Goal: Check status: Check status

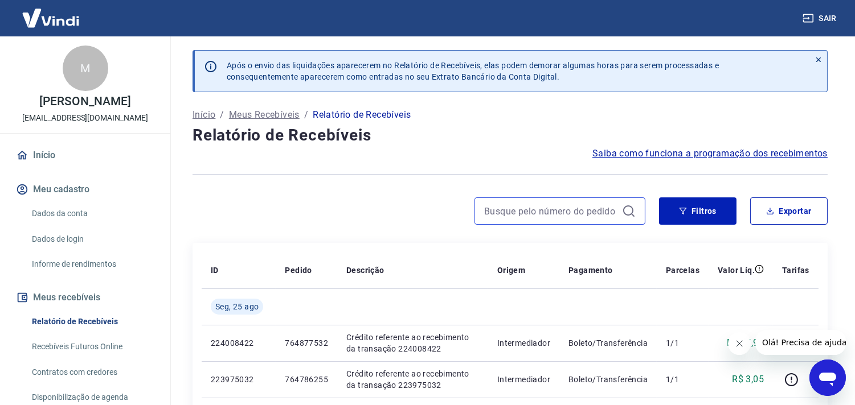
click at [565, 209] on input at bounding box center [550, 211] width 133 height 17
paste input "754012261"
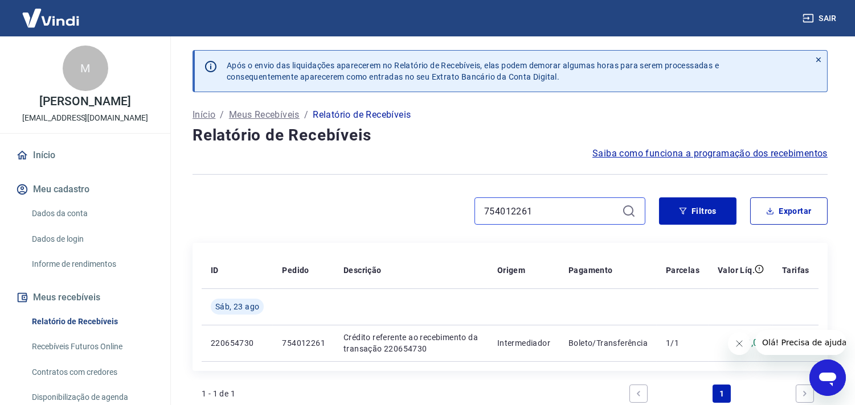
click at [506, 206] on input "754012261" at bounding box center [550, 211] width 133 height 17
paste input "322"
click at [506, 206] on input "754012322" at bounding box center [550, 211] width 133 height 17
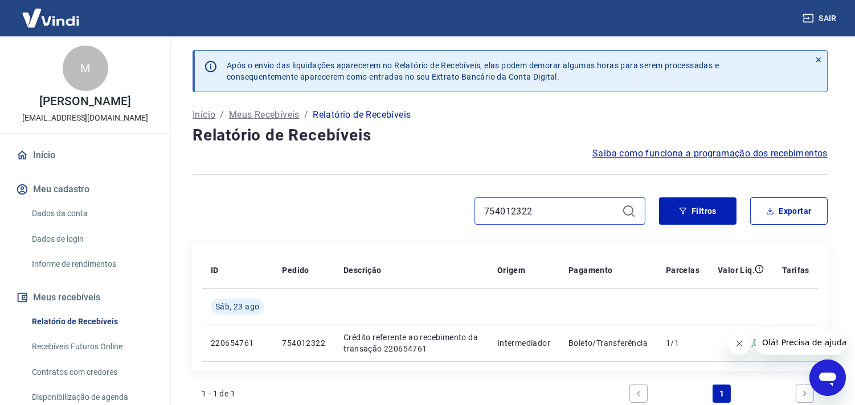
click at [506, 206] on input "754012322" at bounding box center [550, 211] width 133 height 17
paste input "7"
click at [527, 215] on input "754012327" at bounding box center [550, 211] width 133 height 17
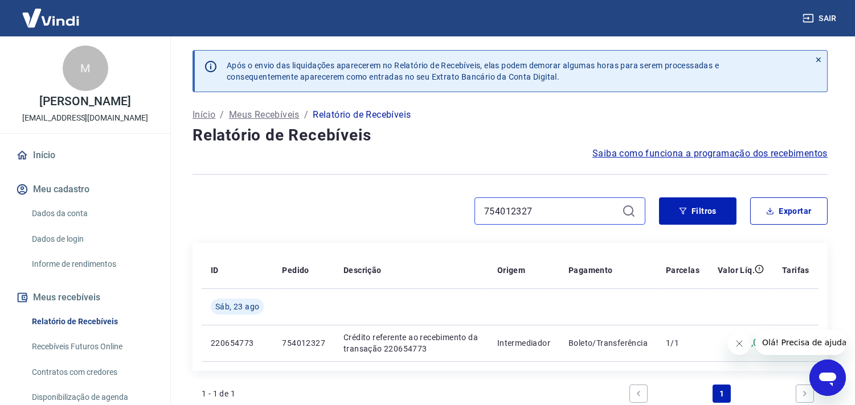
paste input "53"
click at [515, 206] on input "754012353" at bounding box center [550, 211] width 133 height 17
paste input "257"
click at [516, 207] on input "754012257" at bounding box center [550, 211] width 133 height 17
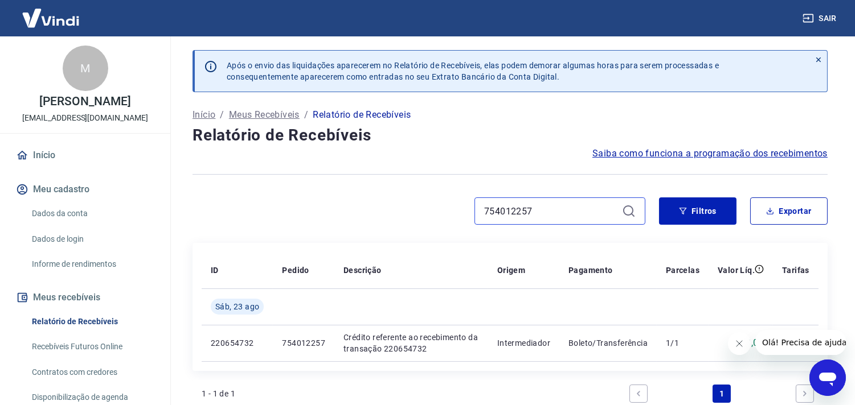
click at [516, 207] on input "754012257" at bounding box center [550, 211] width 133 height 17
paste input "360"
click at [519, 207] on input "754012360" at bounding box center [550, 211] width 133 height 17
paste input "189312"
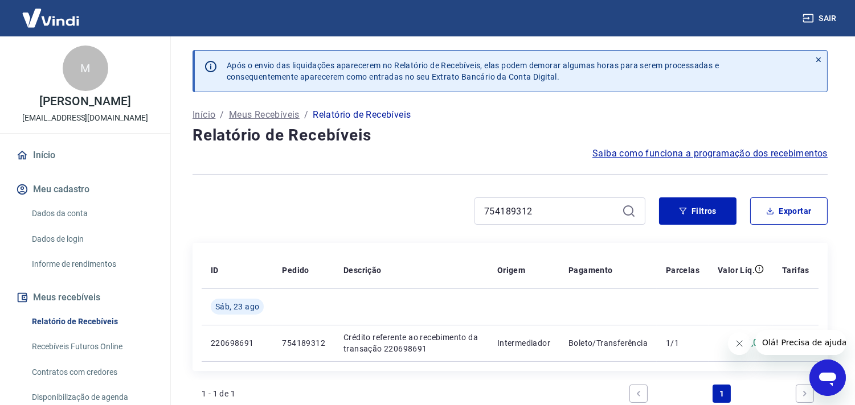
click at [505, 223] on div "754189312" at bounding box center [559, 211] width 171 height 27
click at [510, 209] on input "754189312" at bounding box center [550, 211] width 133 height 17
paste input "63860514"
click at [526, 214] on input "763860514" at bounding box center [550, 211] width 133 height 17
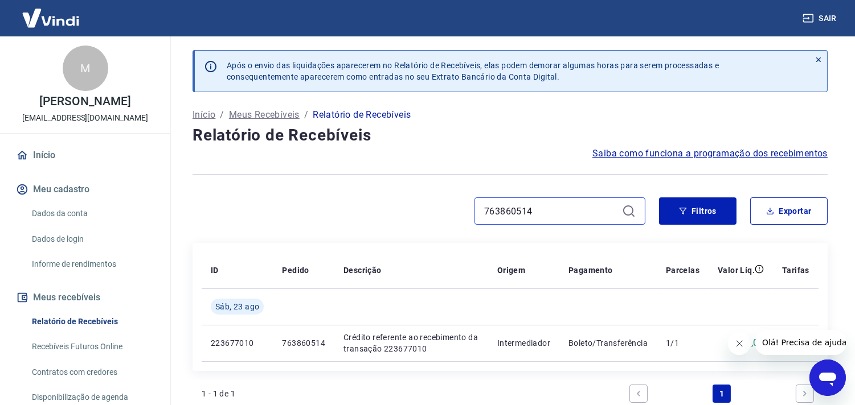
click at [526, 214] on input "763860514" at bounding box center [550, 211] width 133 height 17
paste input "54616880"
type input "754616880"
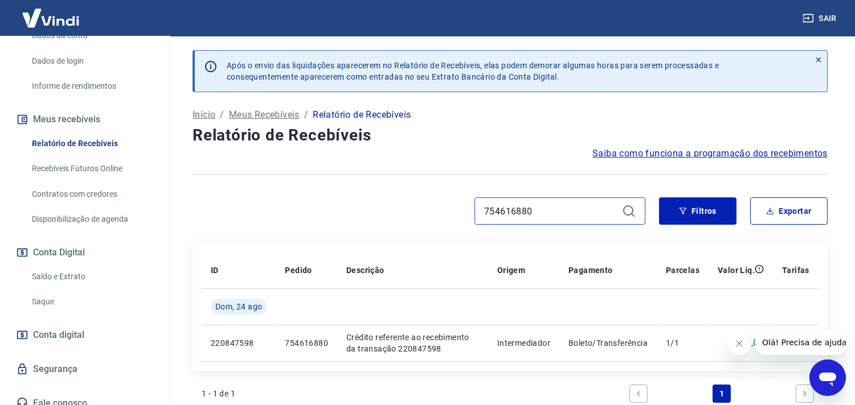
scroll to position [188, 0]
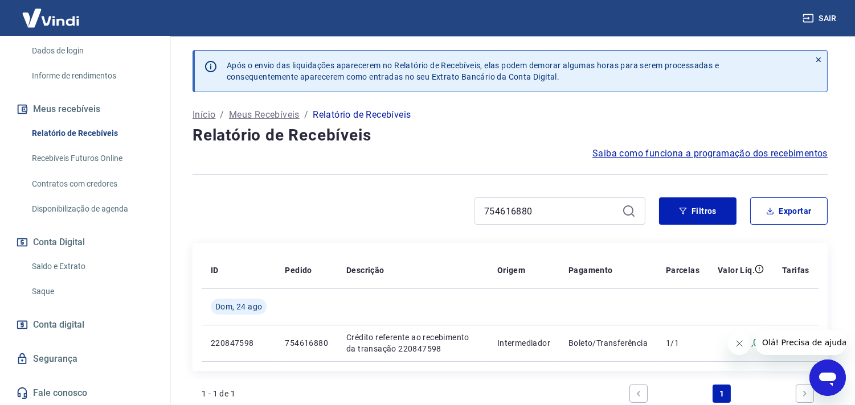
click at [81, 269] on link "Saldo e Extrato" at bounding box center [91, 266] width 129 height 23
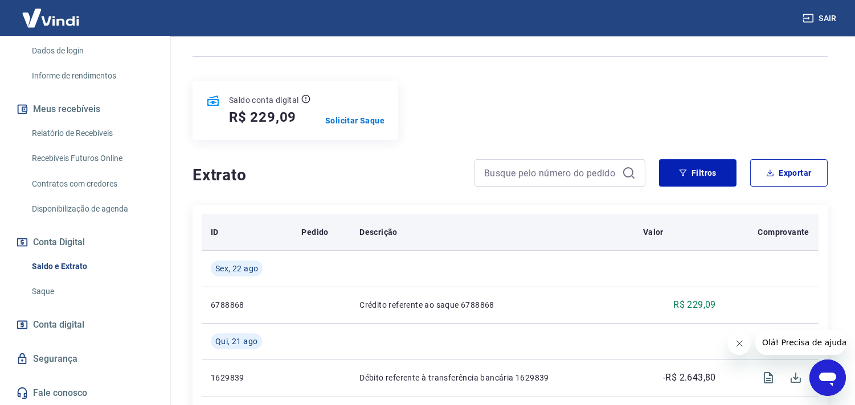
scroll to position [126, 0]
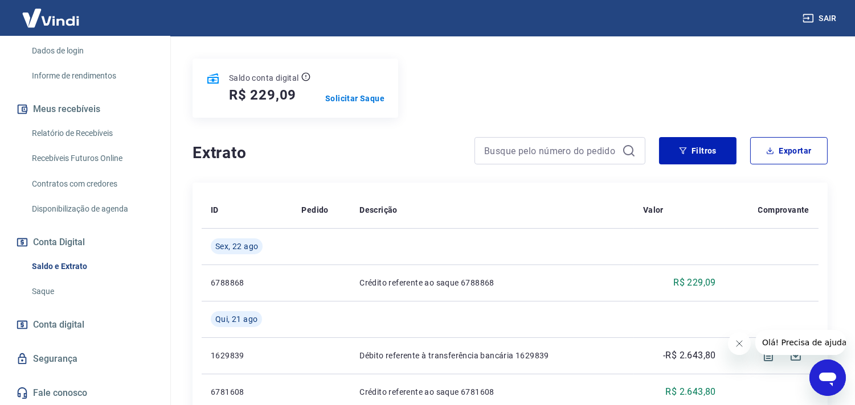
click at [323, 160] on h4 "Extrato" at bounding box center [326, 153] width 268 height 23
